Goal: Task Accomplishment & Management: Complete application form

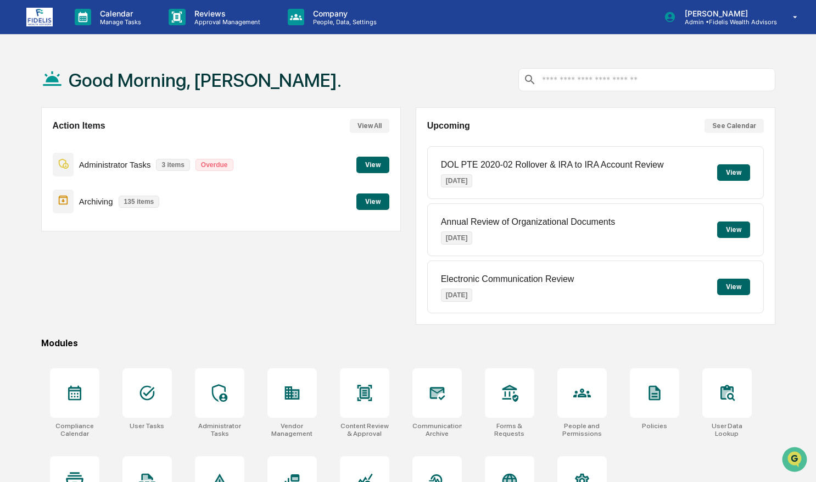
scroll to position [52, 0]
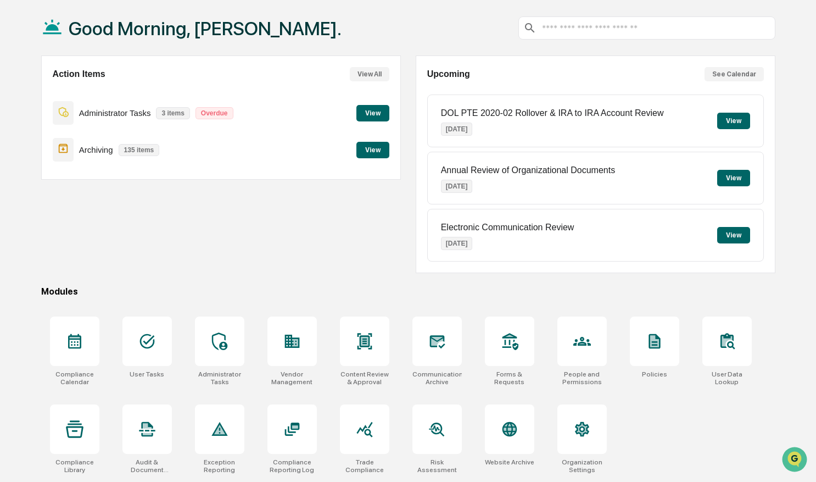
click at [379, 111] on button "View" at bounding box center [372, 113] width 33 height 16
click at [90, 344] on div at bounding box center [74, 340] width 49 height 49
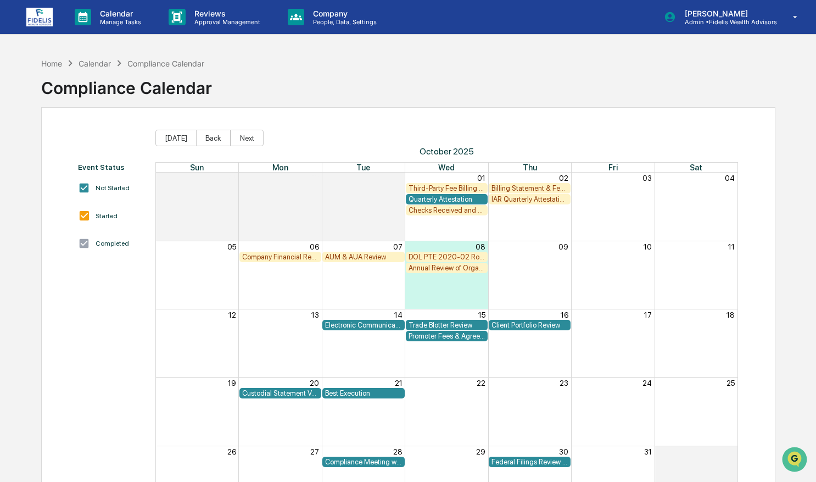
click at [467, 200] on div "Quarterly Attestation" at bounding box center [447, 199] width 76 height 8
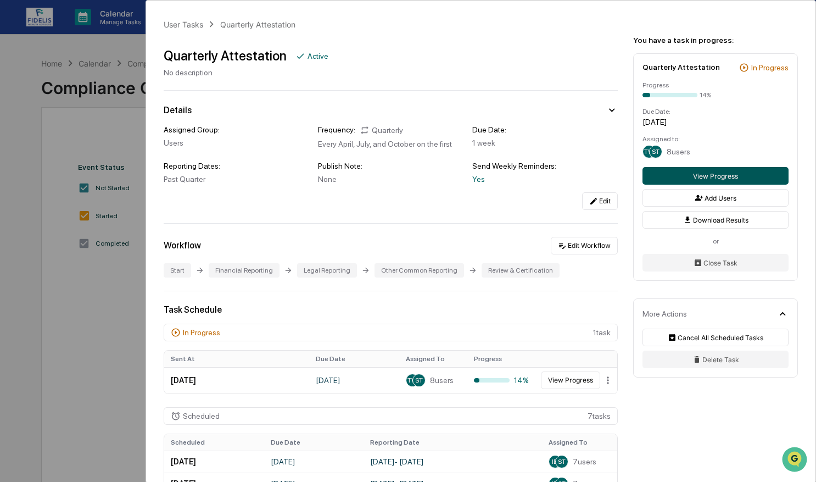
click at [652, 178] on button "View Progress" at bounding box center [716, 176] width 146 height 18
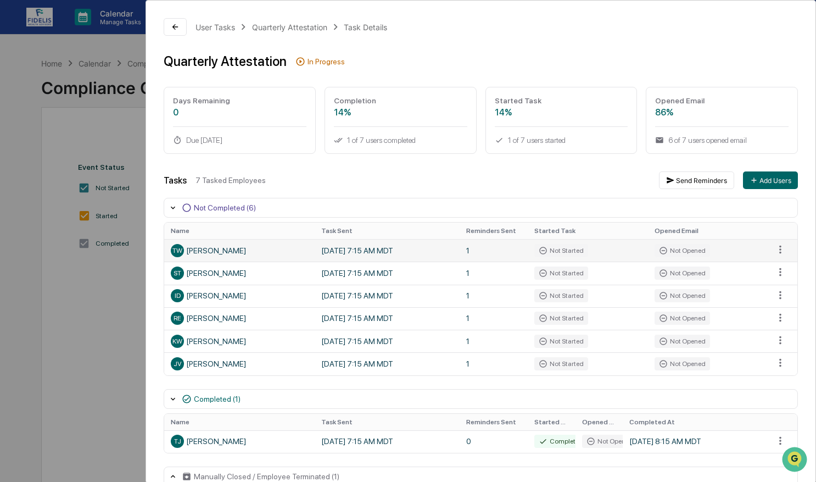
scroll to position [21, 0]
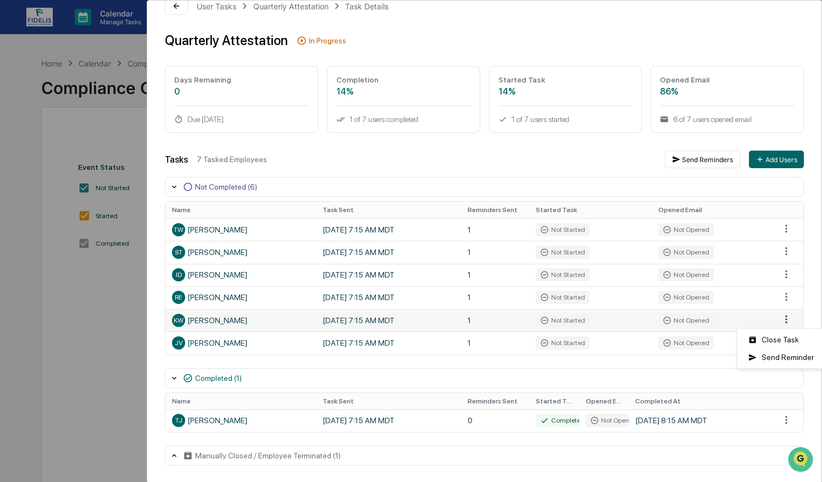
click at [777, 320] on html "Calendar Manage Tasks Reviews Approval Management Company People, Data, Setting…" at bounding box center [411, 241] width 822 height 482
click at [178, 4] on html "Calendar Manage Tasks Reviews Approval Management Company People, Data, Setting…" at bounding box center [411, 241] width 822 height 482
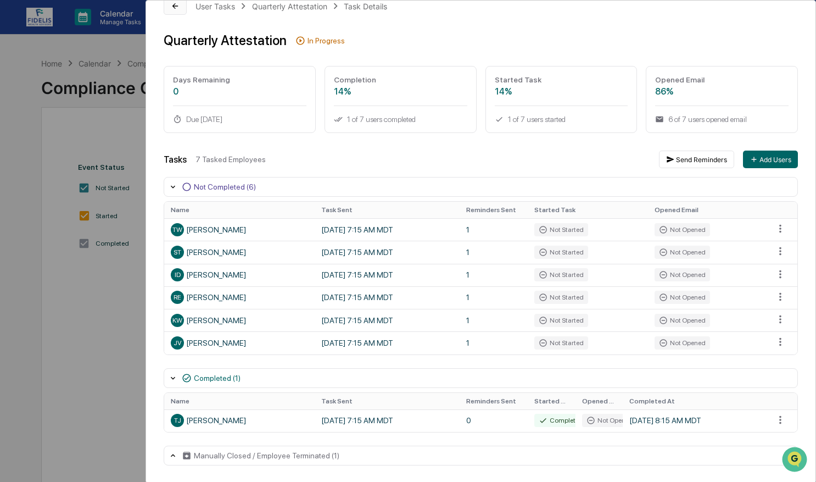
click at [177, 5] on icon at bounding box center [174, 5] width 5 height 5
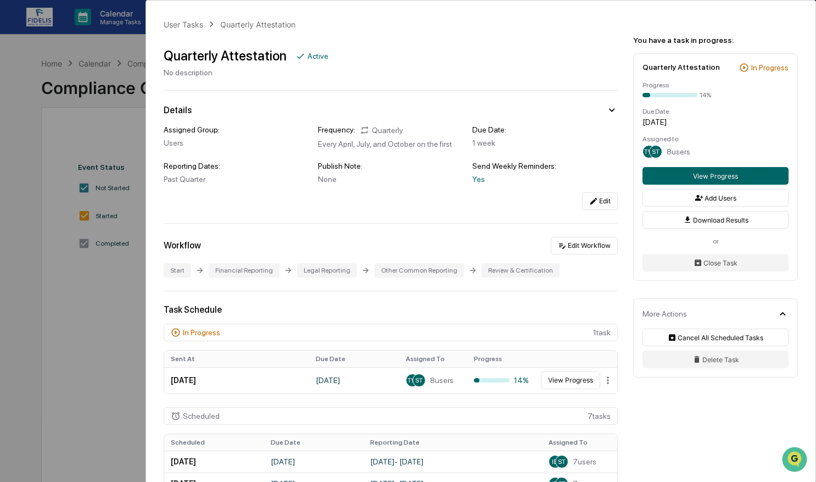
click at [114, 63] on div "User Tasks Quarterly Attestation Quarterly Attestation Active No description De…" at bounding box center [408, 241] width 816 height 482
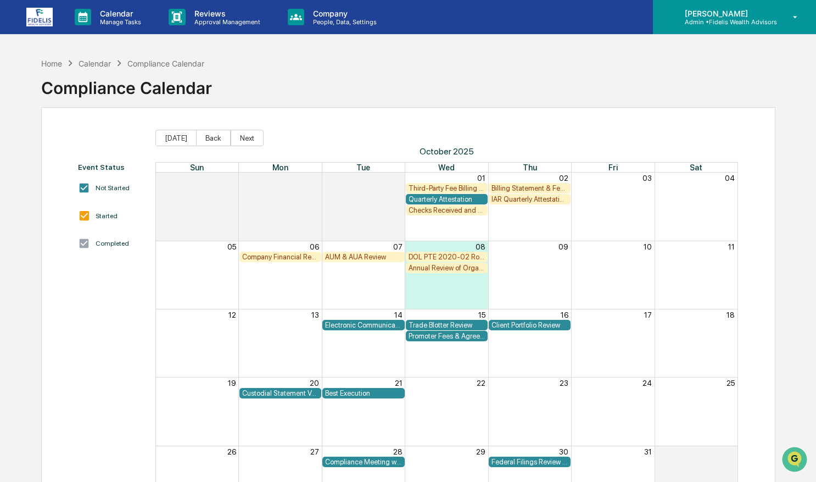
click at [776, 13] on p "[PERSON_NAME]" at bounding box center [726, 13] width 101 height 9
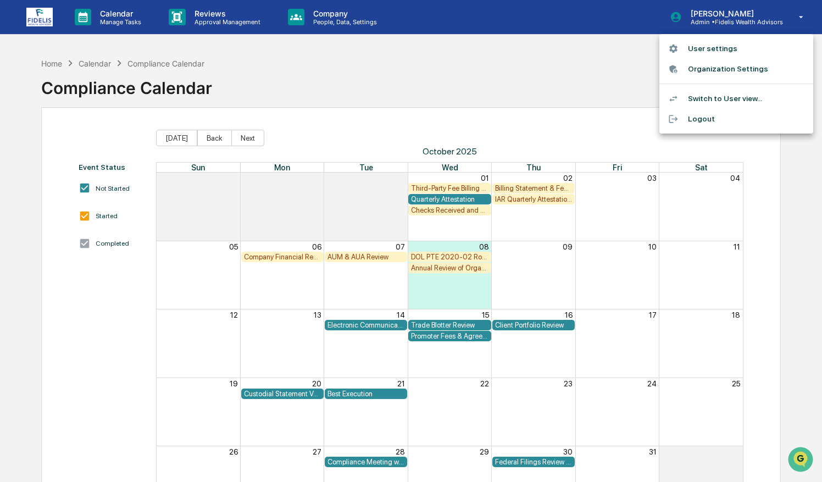
click at [711, 100] on li "Switch to User view..." at bounding box center [736, 98] width 154 height 20
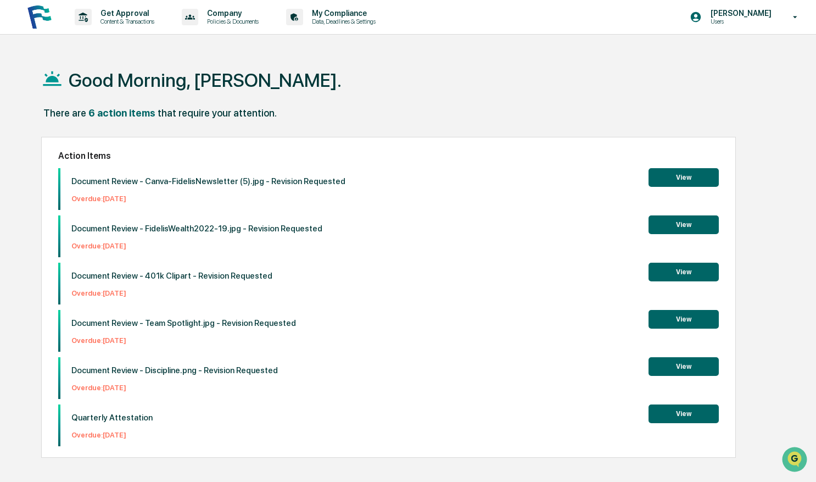
click at [678, 415] on button "View" at bounding box center [684, 413] width 70 height 19
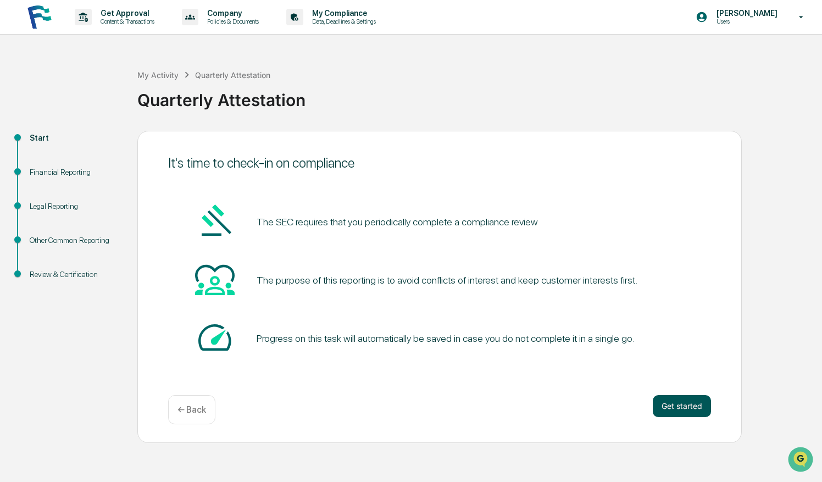
click at [676, 403] on button "Get started" at bounding box center [681, 406] width 58 height 22
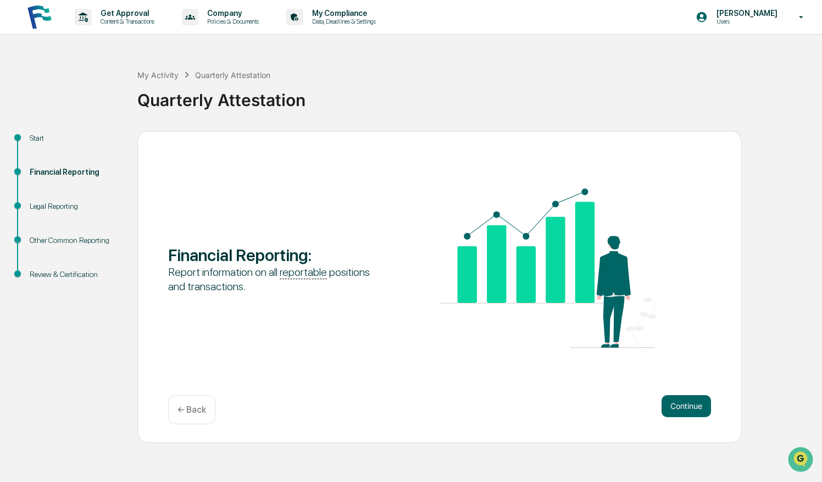
click at [676, 403] on button "Continue" at bounding box center [685, 406] width 49 height 22
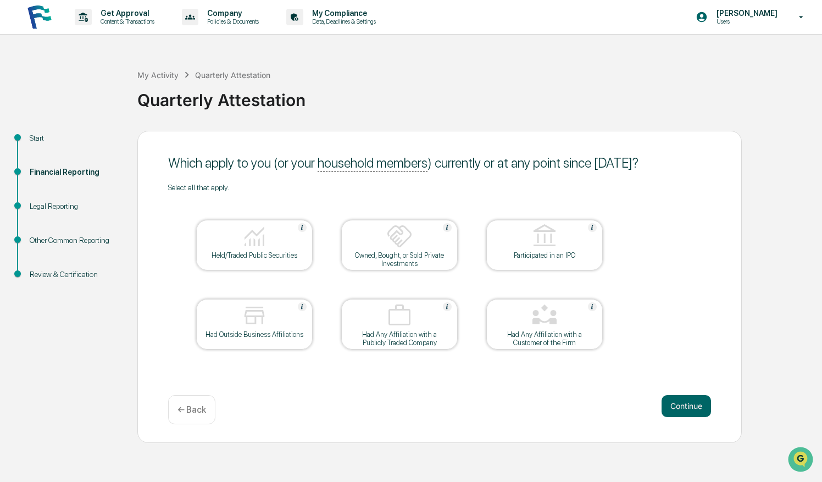
click at [676, 403] on button "Continue" at bounding box center [685, 406] width 49 height 22
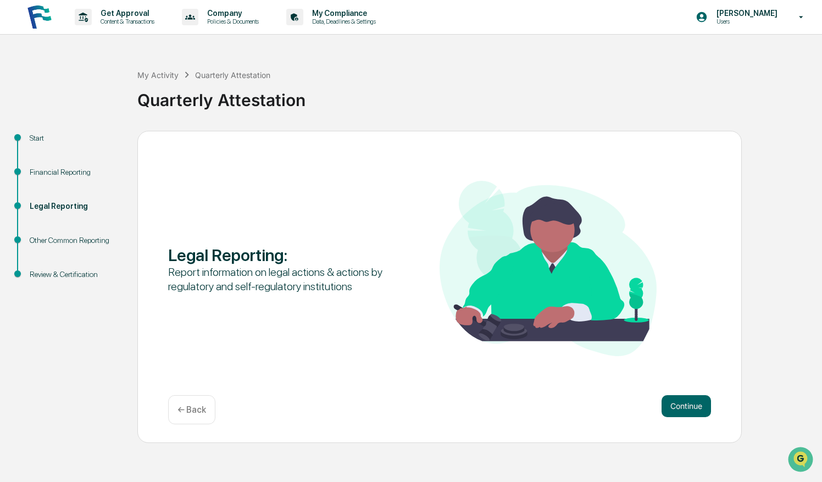
click at [676, 403] on button "Continue" at bounding box center [685, 406] width 49 height 22
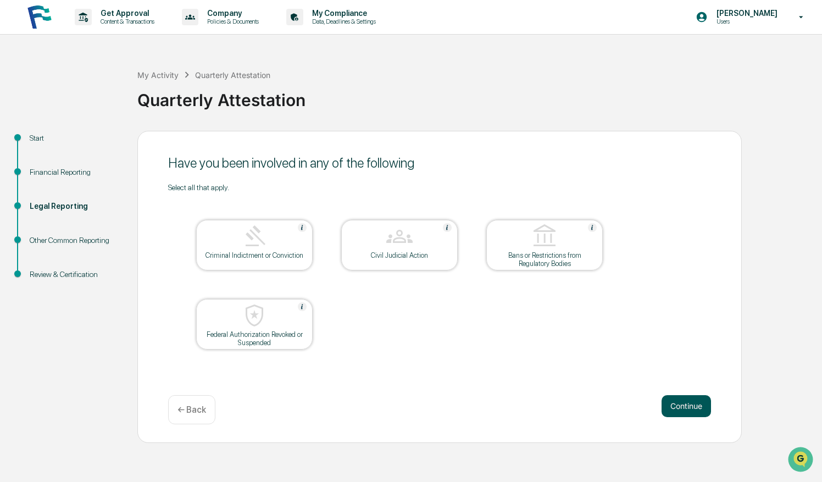
click at [683, 402] on button "Continue" at bounding box center [685, 406] width 49 height 22
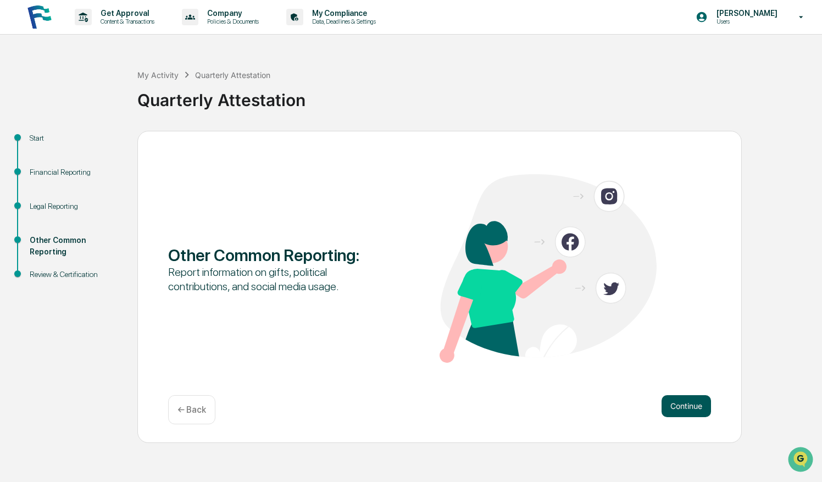
click at [683, 405] on button "Continue" at bounding box center [685, 406] width 49 height 22
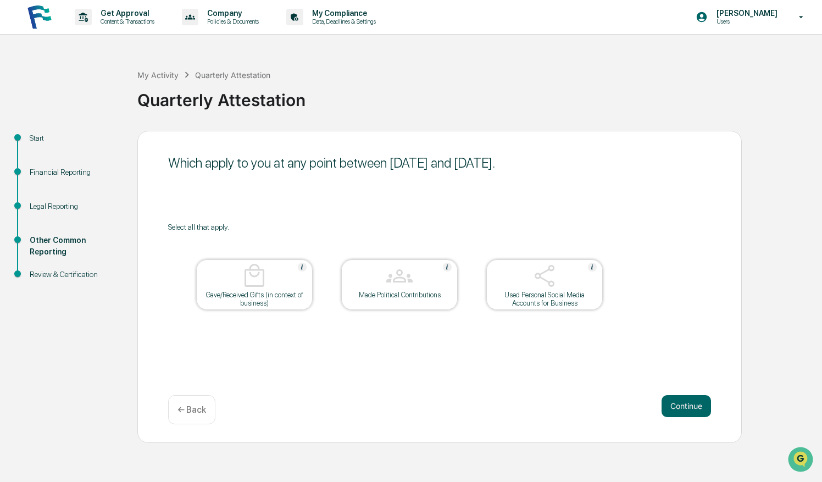
click at [683, 405] on button "Continue" at bounding box center [685, 406] width 49 height 22
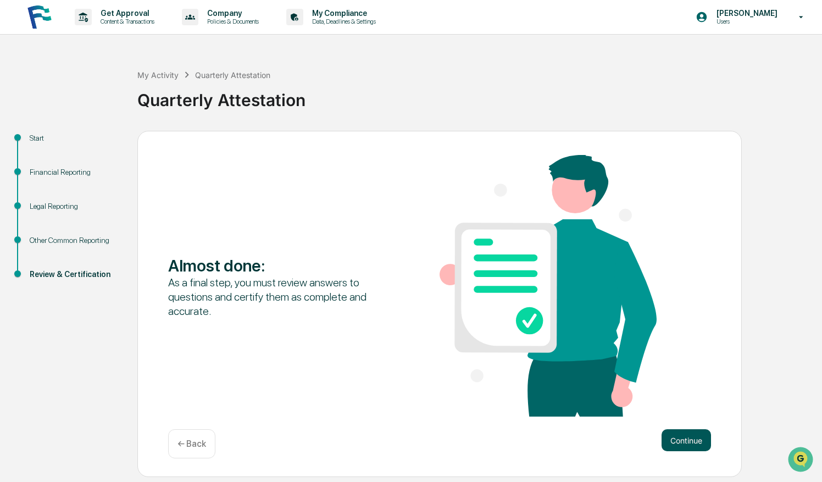
click at [682, 430] on button "Continue" at bounding box center [685, 440] width 49 height 22
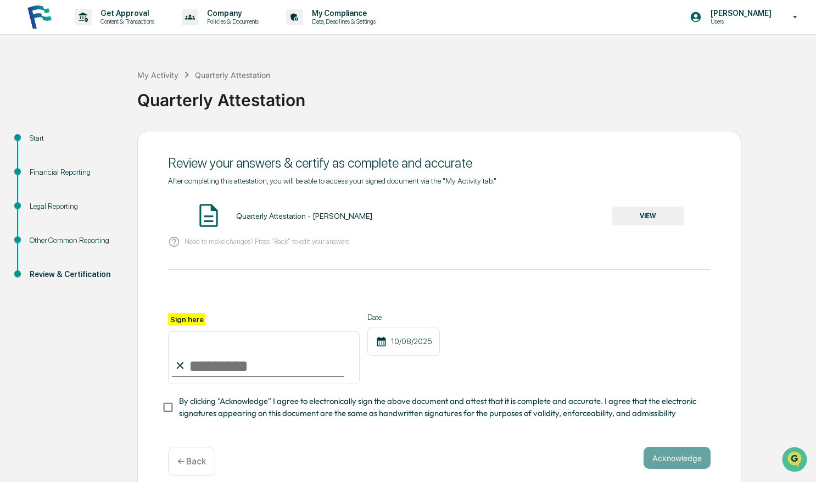
scroll to position [16, 0]
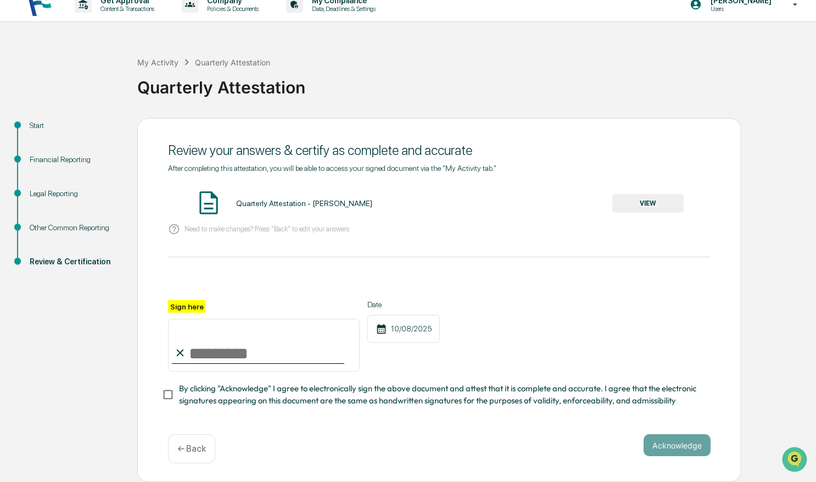
click at [197, 348] on input "Sign here" at bounding box center [264, 345] width 192 height 53
type input "**********"
click at [159, 397] on div "**********" at bounding box center [439, 300] width 604 height 364
click at [671, 449] on button "Acknowledge" at bounding box center [677, 445] width 67 height 22
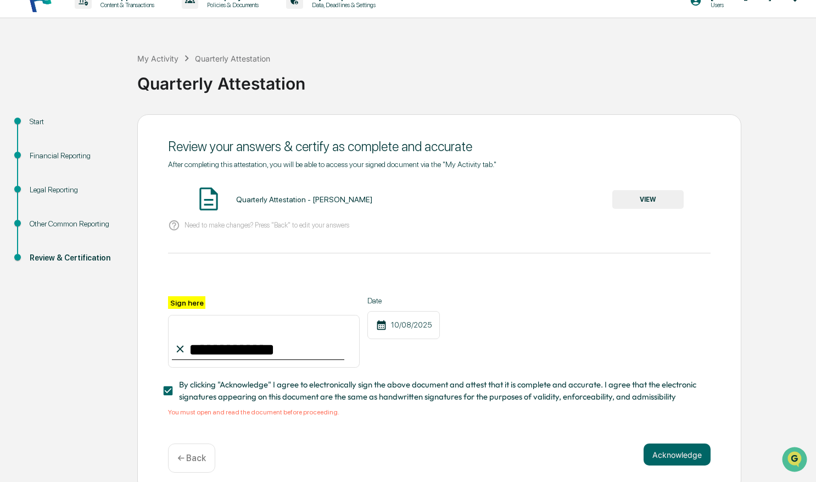
click at [640, 196] on button "VIEW" at bounding box center [647, 199] width 71 height 19
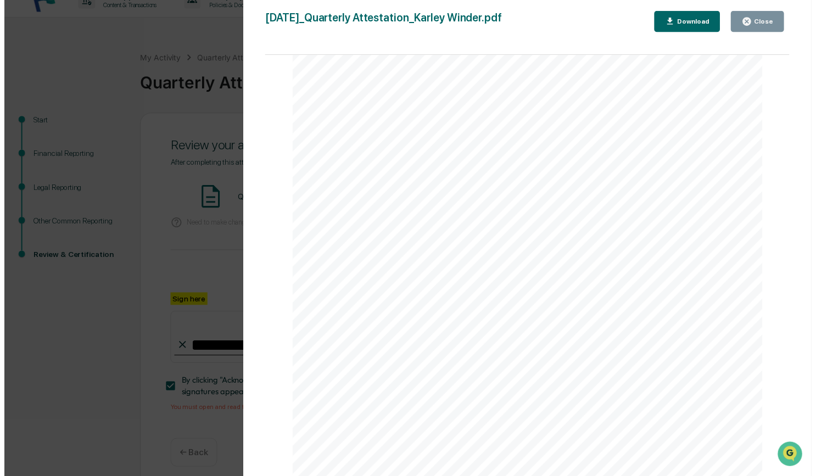
scroll to position [2211, 0]
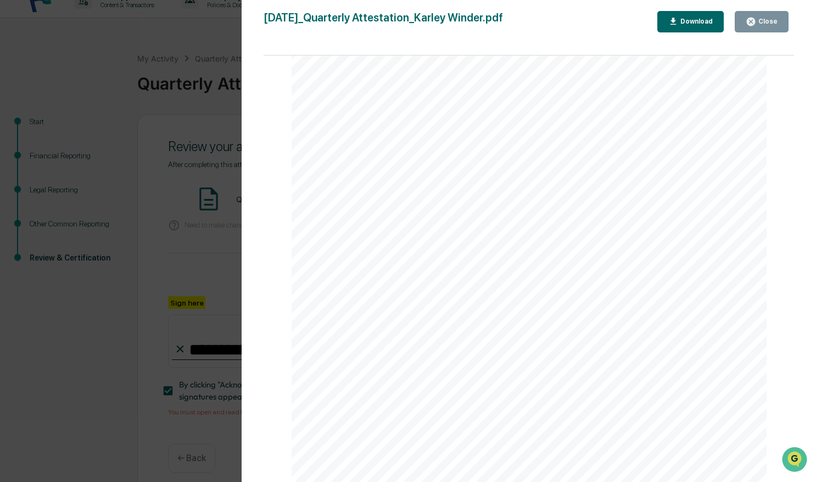
click at [770, 22] on div "Close" at bounding box center [766, 22] width 21 height 8
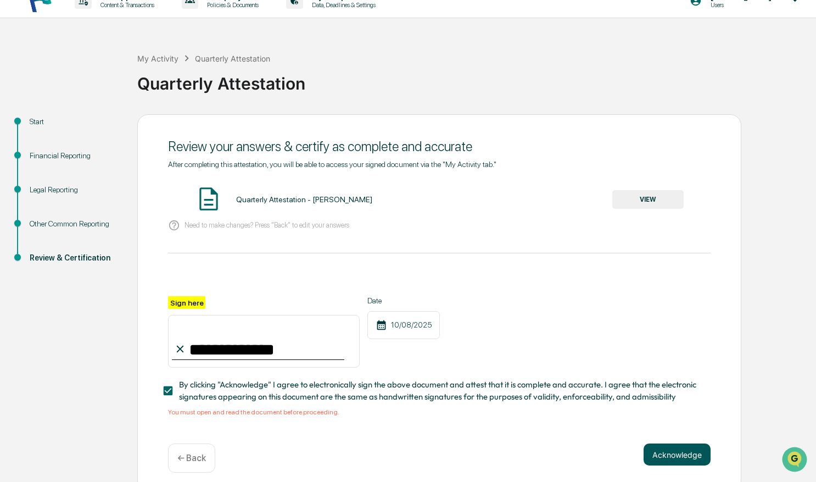
click at [665, 456] on button "Acknowledge" at bounding box center [677, 454] width 67 height 22
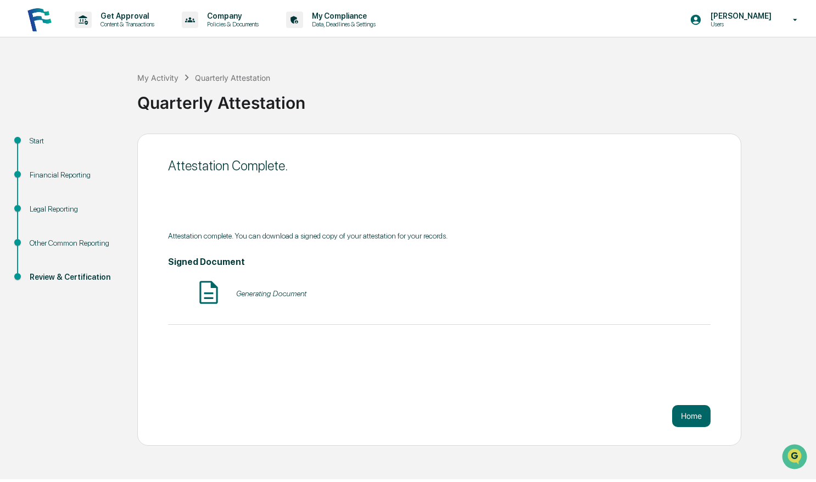
scroll to position [0, 0]
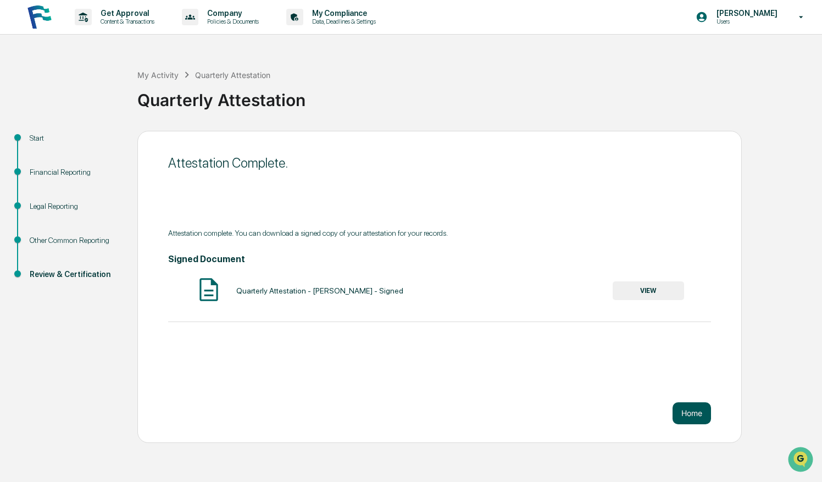
click at [688, 416] on button "Home" at bounding box center [691, 413] width 38 height 22
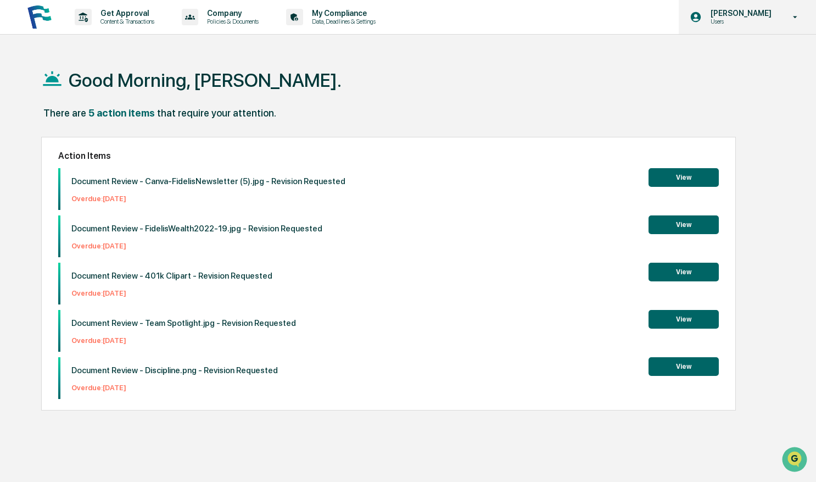
click at [778, 5] on div "Karley Winder Users" at bounding box center [747, 17] width 137 height 34
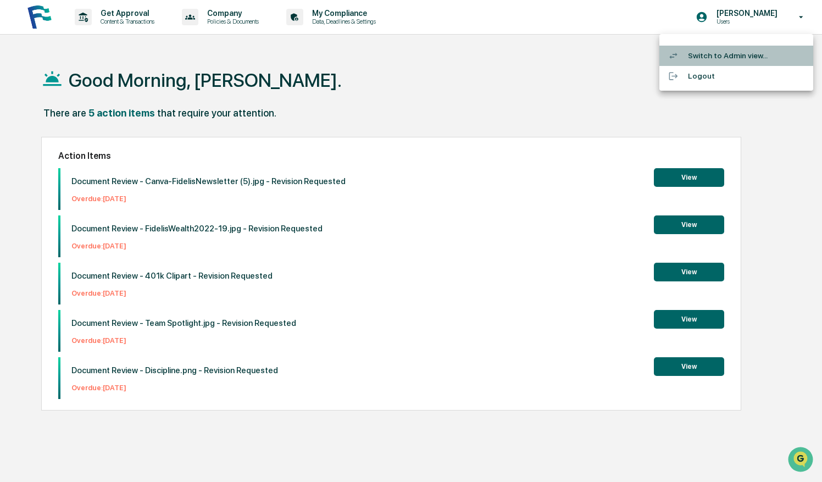
click at [722, 55] on li "Switch to Admin view..." at bounding box center [736, 56] width 154 height 20
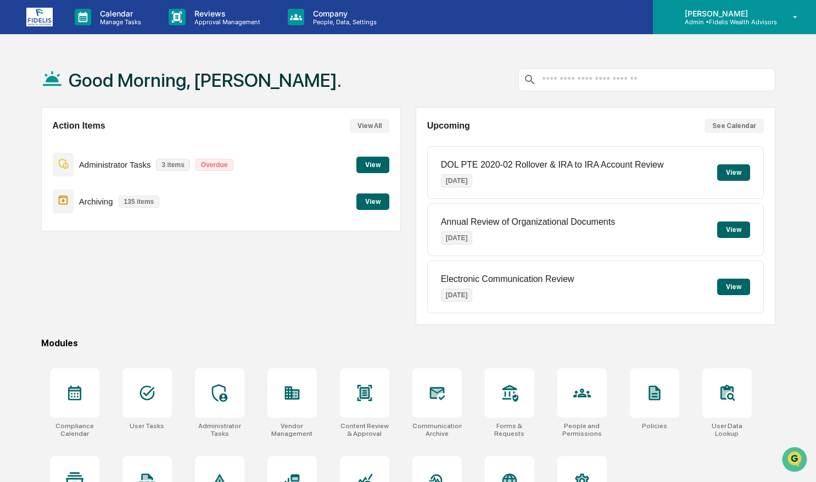
click at [760, 29] on div "Karley Winder Admin • Fidelis Wealth Advisors" at bounding box center [734, 17] width 163 height 34
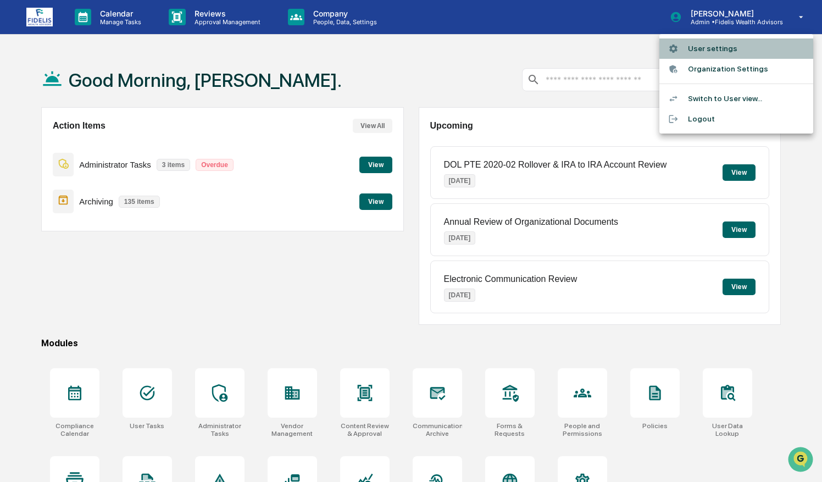
click at [721, 48] on li "User settings" at bounding box center [736, 48] width 154 height 20
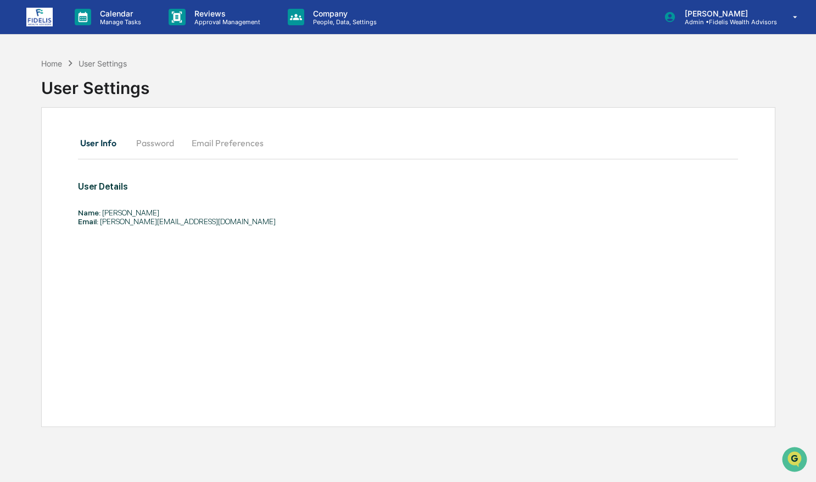
click at [165, 146] on button "Password" at bounding box center [154, 143] width 55 height 26
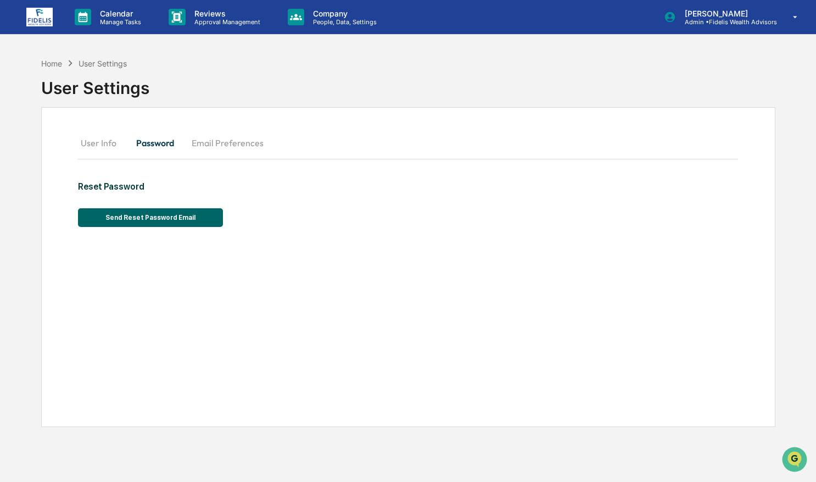
click at [216, 147] on button "Email Preferences" at bounding box center [228, 143] width 90 height 26
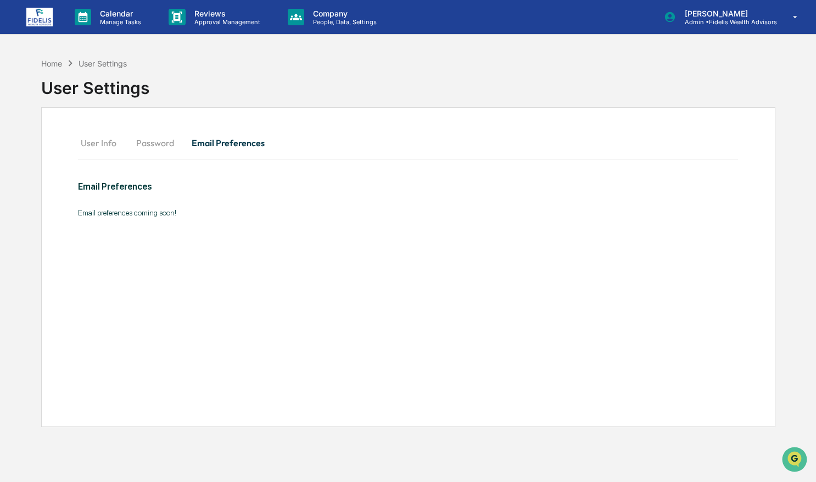
click at [0, 376] on html "Calendar Manage Tasks Reviews Approval Management Company People, Data, Setting…" at bounding box center [408, 241] width 816 height 482
